Goal: Transaction & Acquisition: Purchase product/service

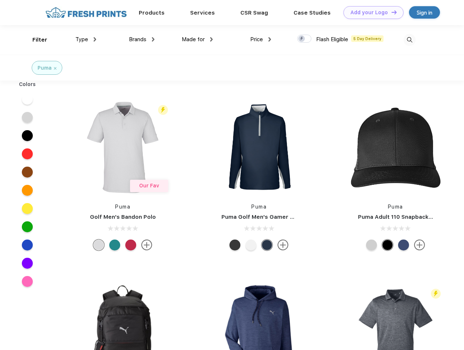
scroll to position [0, 0]
click at [371, 12] on link "Add your Logo Design Tool" at bounding box center [374, 12] width 60 height 13
click at [0, 0] on div "Design Tool" at bounding box center [0, 0] width 0 height 0
click at [391, 12] on link "Add your Logo Design Tool" at bounding box center [374, 12] width 60 height 13
click at [35, 40] on div "Filter" at bounding box center [39, 40] width 15 height 8
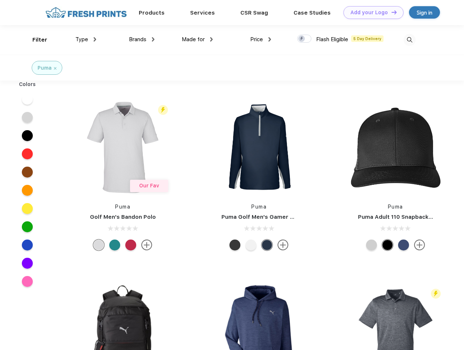
click at [86, 39] on span "Type" at bounding box center [81, 39] width 13 height 7
click at [142, 39] on span "Brands" at bounding box center [137, 39] width 17 height 7
click at [198, 39] on span "Made for" at bounding box center [193, 39] width 23 height 7
click at [261, 39] on span "Price" at bounding box center [256, 39] width 13 height 7
click at [305, 39] on div at bounding box center [304, 39] width 14 height 8
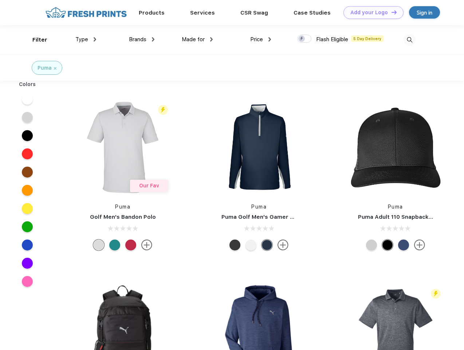
click at [302, 39] on input "checkbox" at bounding box center [299, 36] width 5 height 5
click at [410, 40] on img at bounding box center [410, 40] width 12 height 12
